Goal: Transaction & Acquisition: Purchase product/service

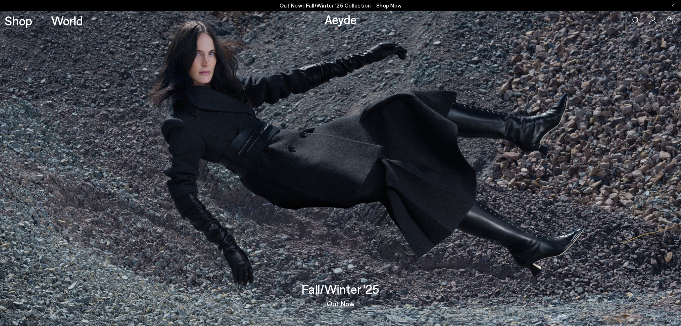
click at [14, 24] on link "Shop" at bounding box center [19, 20] width 28 height 13
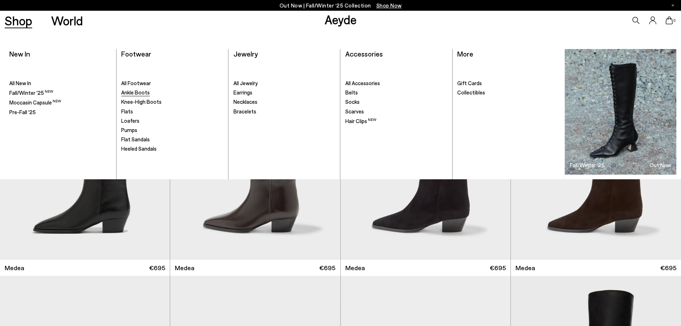
click at [136, 92] on span "Ankle Boots" at bounding box center [135, 92] width 29 height 6
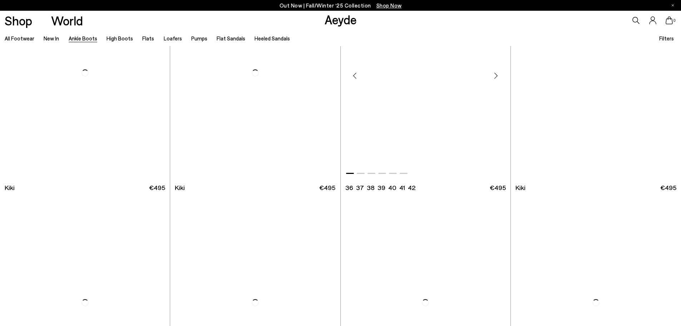
scroll to position [1216, 0]
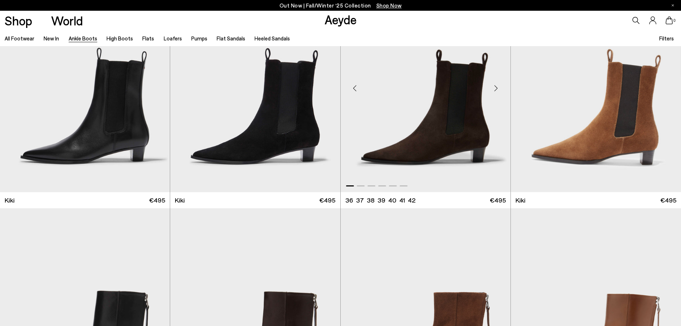
click at [498, 85] on div "Next slide" at bounding box center [496, 88] width 21 height 21
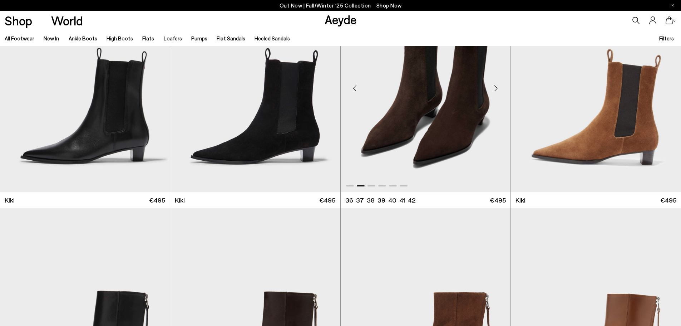
click at [498, 85] on div "Next slide" at bounding box center [496, 88] width 21 height 21
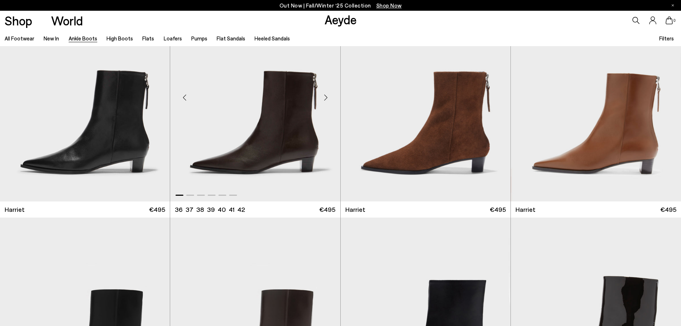
scroll to position [1395, 0]
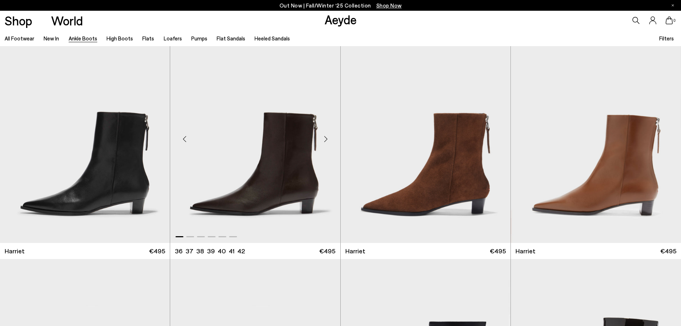
click at [327, 136] on div "Next slide" at bounding box center [325, 138] width 21 height 21
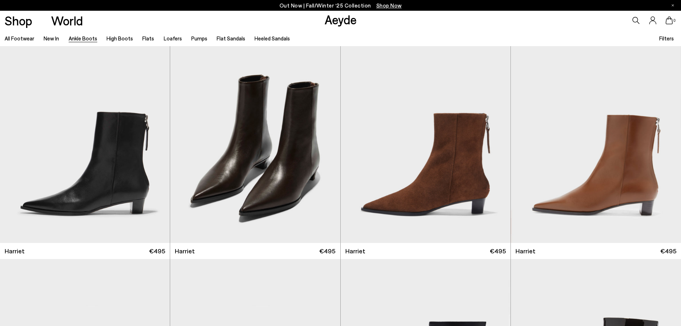
scroll to position [1430, 0]
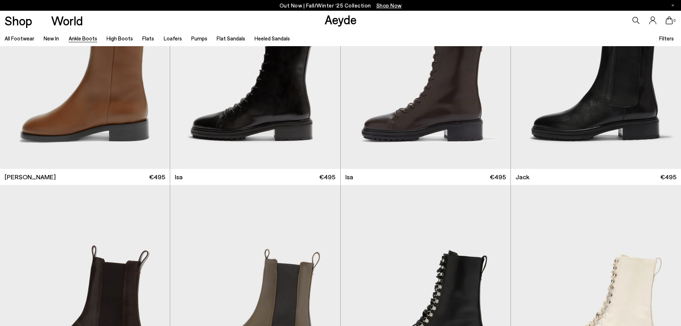
scroll to position [3218, 0]
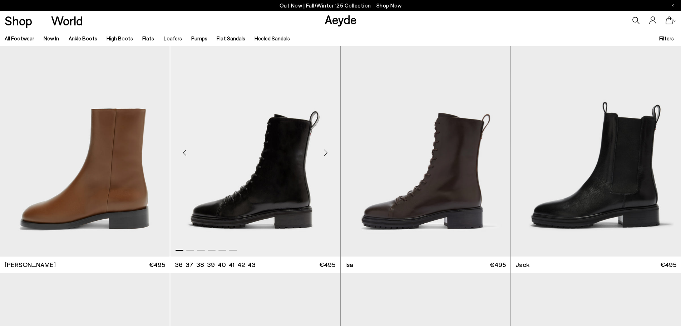
click at [323, 151] on div "Next slide" at bounding box center [325, 152] width 21 height 21
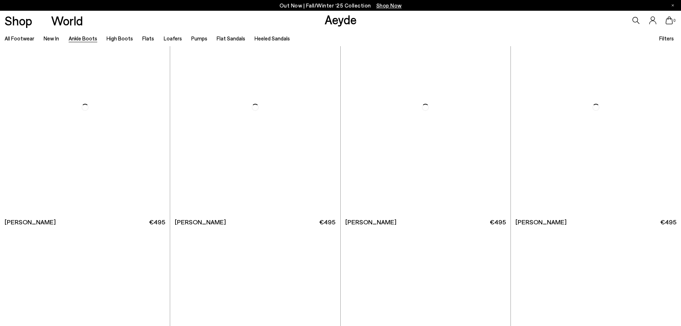
scroll to position [3934, 0]
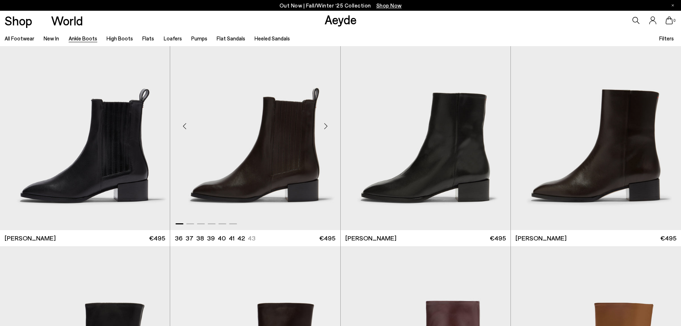
click at [323, 124] on div "Next slide" at bounding box center [325, 126] width 21 height 21
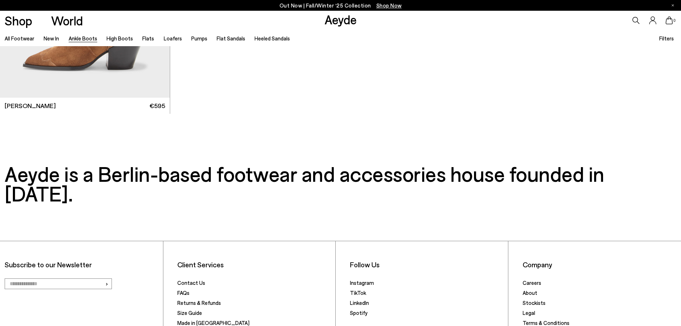
scroll to position [5007, 0]
